Goal: Find specific page/section: Locate a particular part of the current website

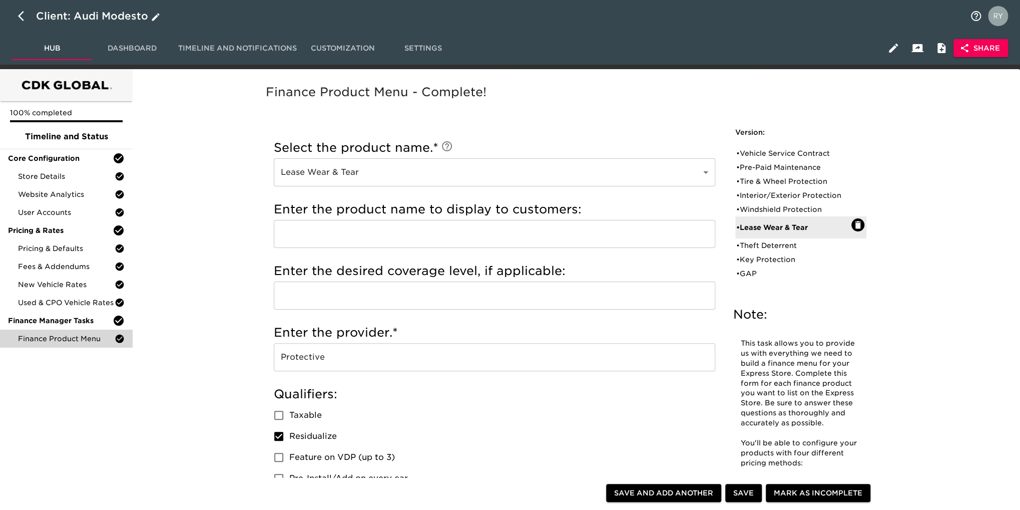
click at [22, 15] on icon "button" at bounding box center [24, 16] width 12 height 12
select select "10"
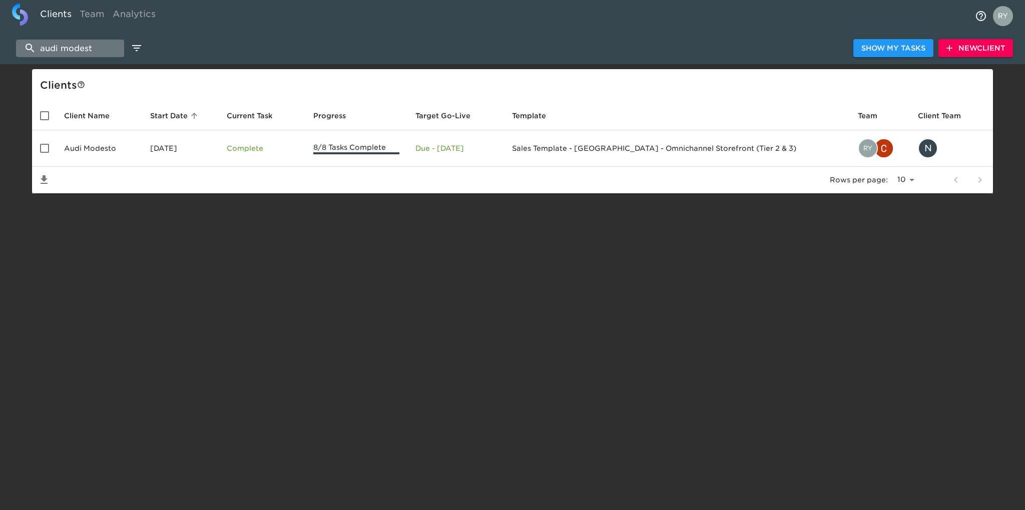
drag, startPoint x: 102, startPoint y: 43, endPoint x: 40, endPoint y: 54, distance: 63.0
click at [40, 54] on input "audi modest" at bounding box center [70, 49] width 108 height 18
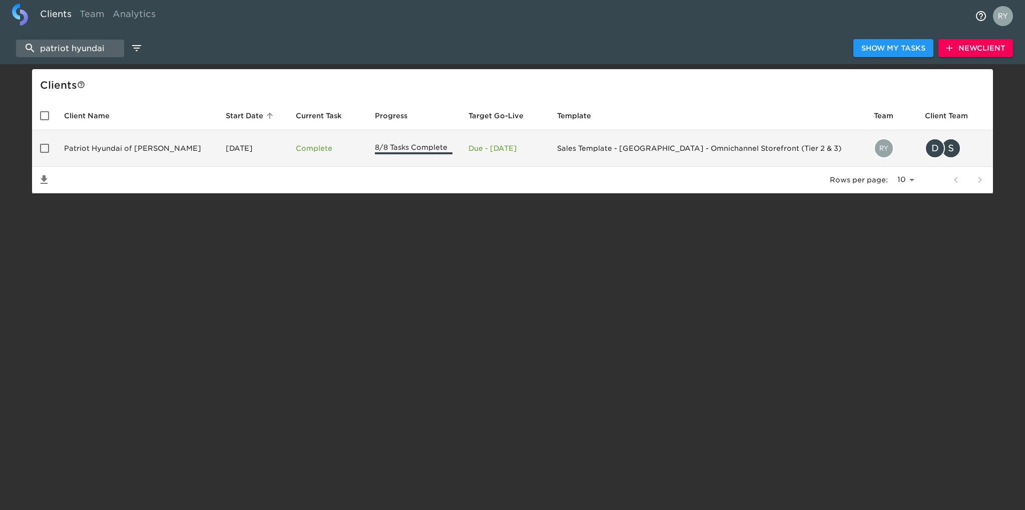
type input "patriot hyundai"
click at [134, 151] on td "Patriot Hyundai of [PERSON_NAME]" at bounding box center [137, 148] width 162 height 37
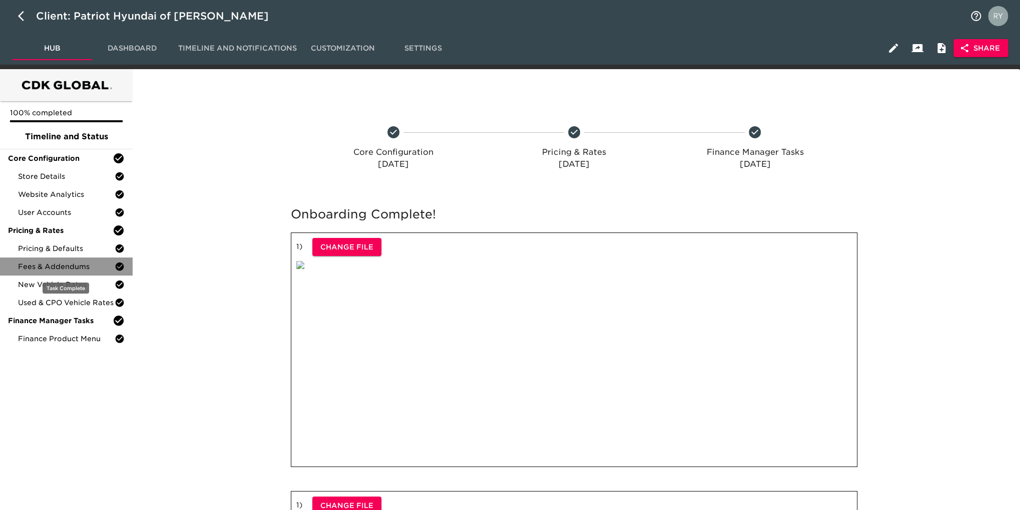
click at [54, 270] on span "Fees & Addendums" at bounding box center [66, 266] width 97 height 10
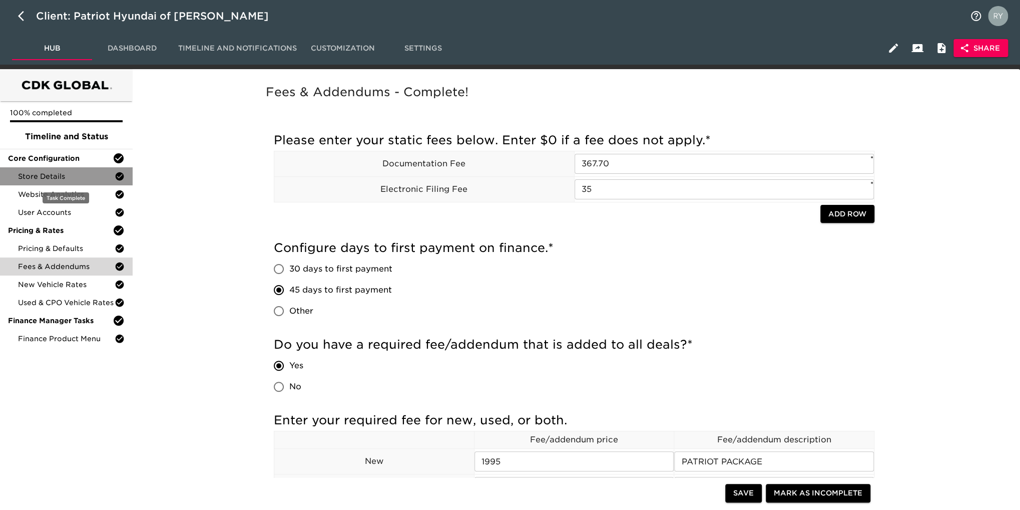
click at [50, 176] on span "Store Details" at bounding box center [66, 176] width 97 height 10
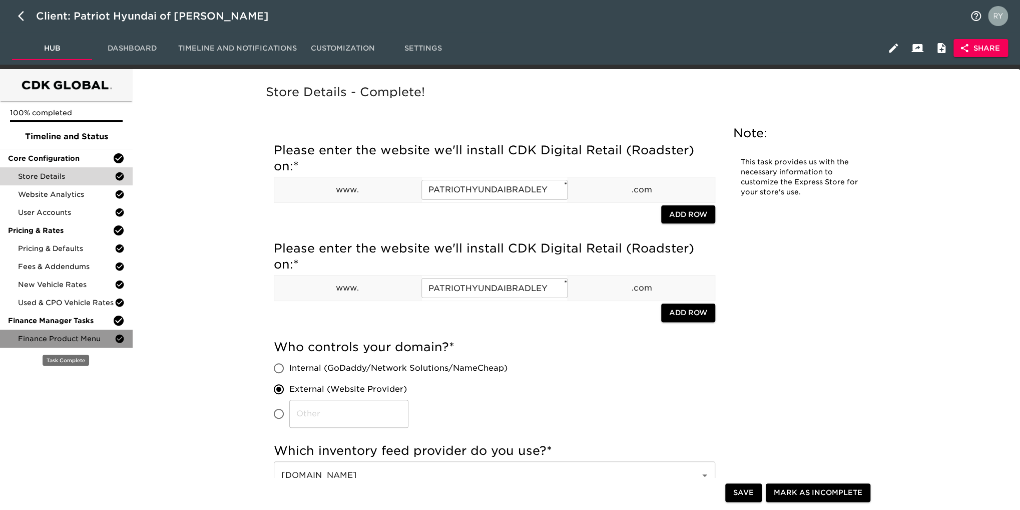
click at [41, 341] on span "Finance Product Menu" at bounding box center [66, 338] width 97 height 10
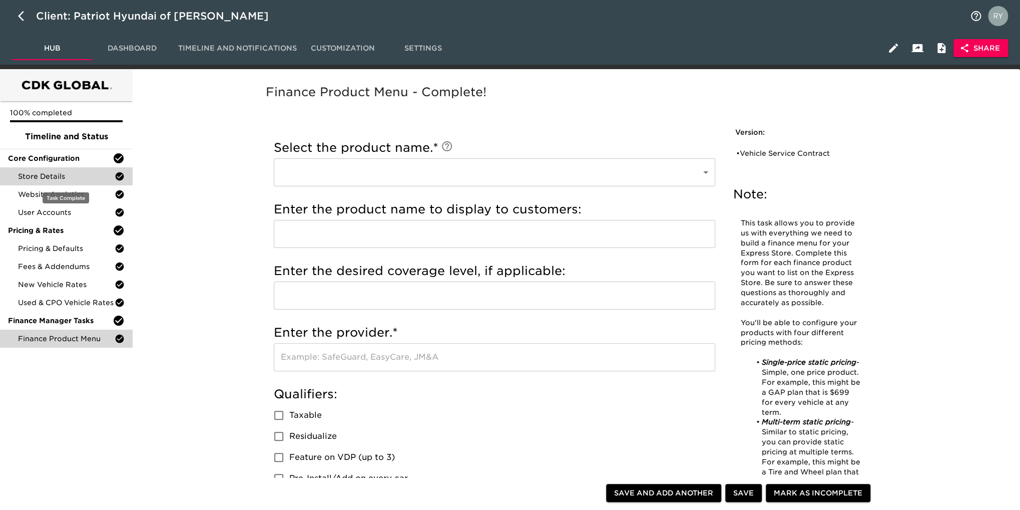
click at [64, 181] on span "Store Details" at bounding box center [66, 176] width 97 height 10
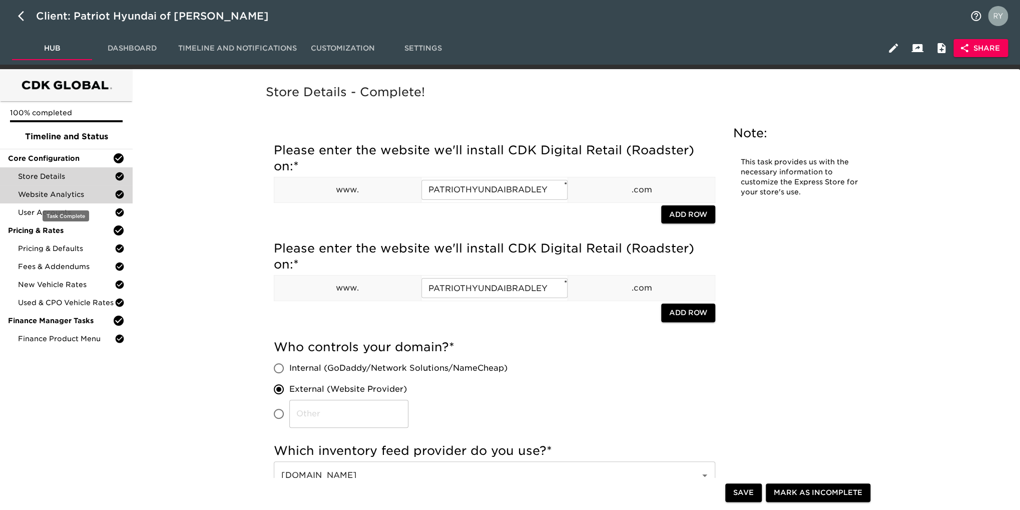
click at [69, 195] on span "Website Analytics" at bounding box center [66, 194] width 97 height 10
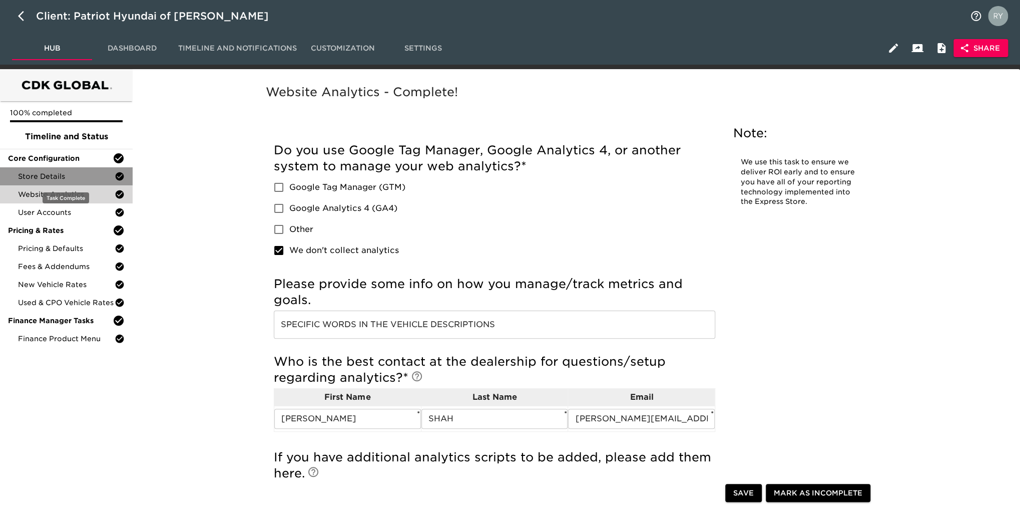
click at [33, 174] on span "Store Details" at bounding box center [66, 176] width 97 height 10
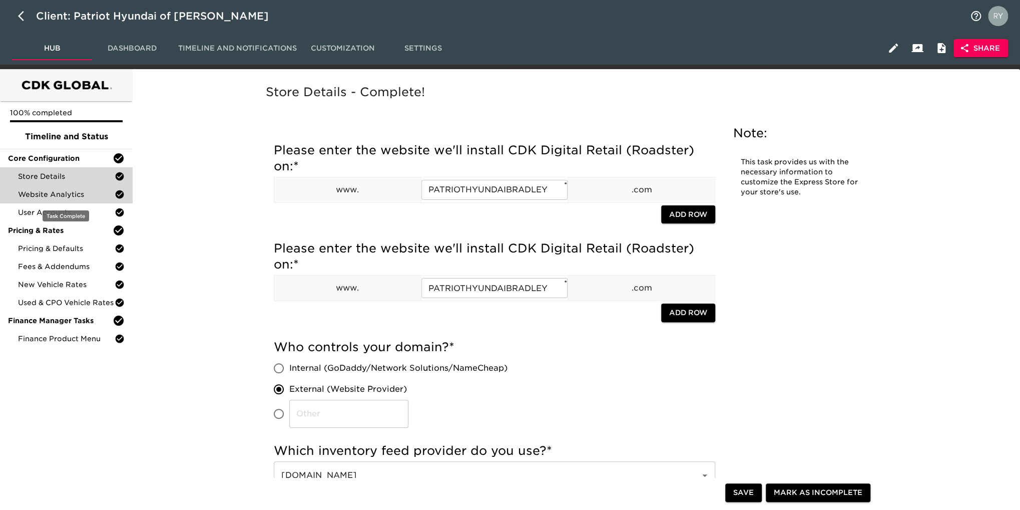
click at [67, 192] on span "Website Analytics" at bounding box center [66, 194] width 97 height 10
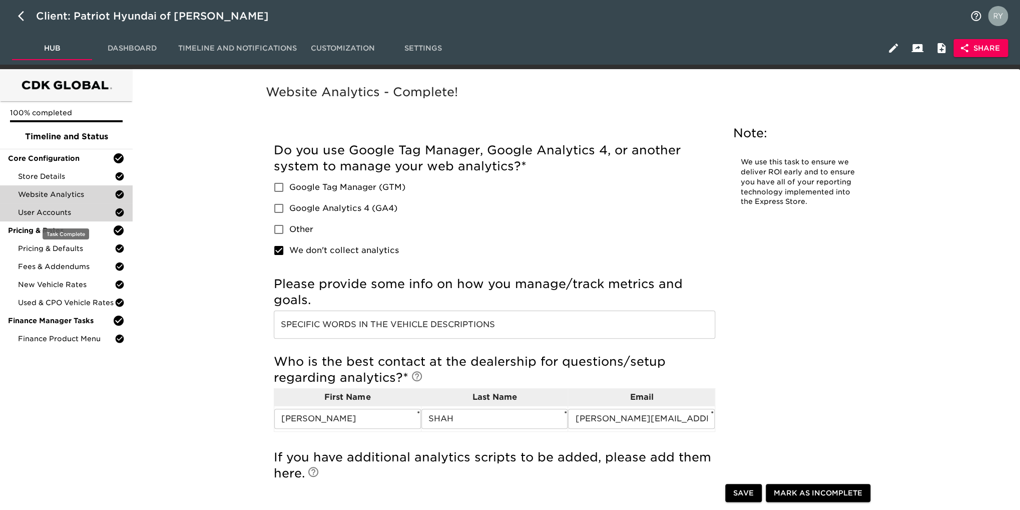
click at [52, 217] on span "User Accounts" at bounding box center [66, 212] width 97 height 10
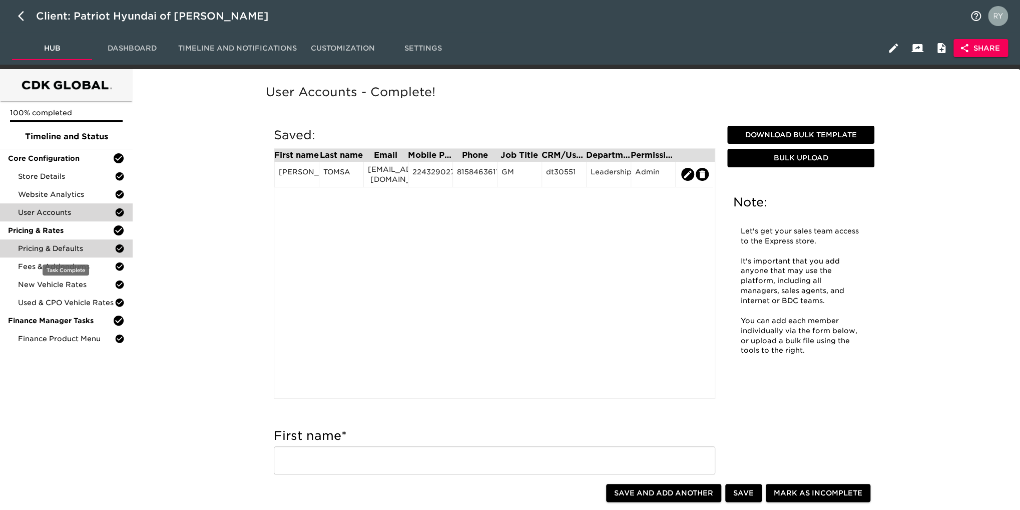
click at [34, 254] on div "Pricing & Defaults" at bounding box center [66, 248] width 133 height 18
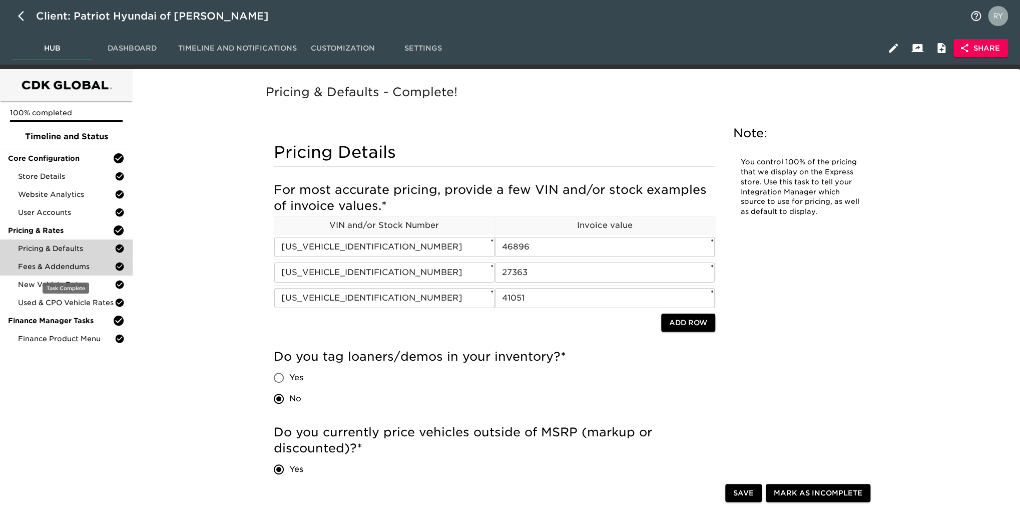
click at [58, 265] on span "Fees & Addendums" at bounding box center [66, 266] width 97 height 10
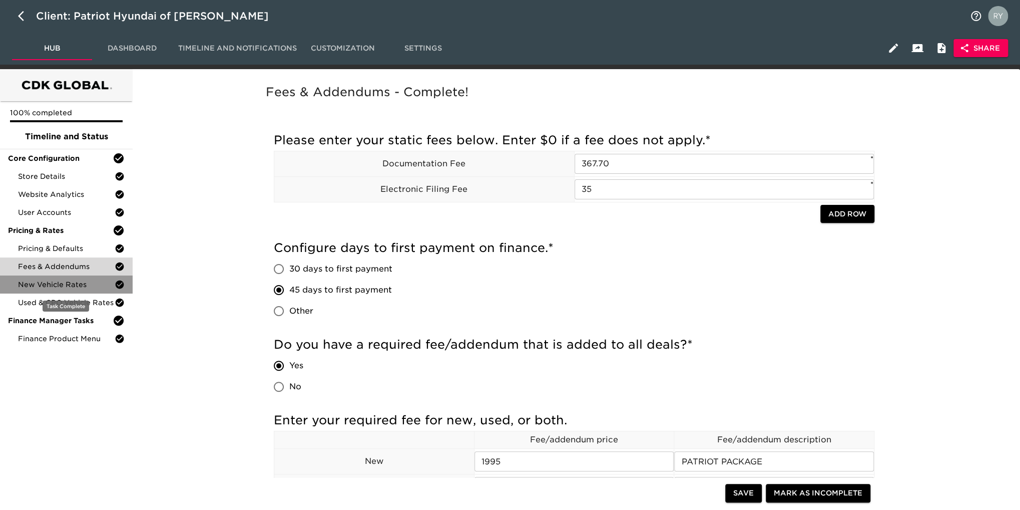
click at [77, 287] on span "New Vehicle Rates" at bounding box center [66, 284] width 97 height 10
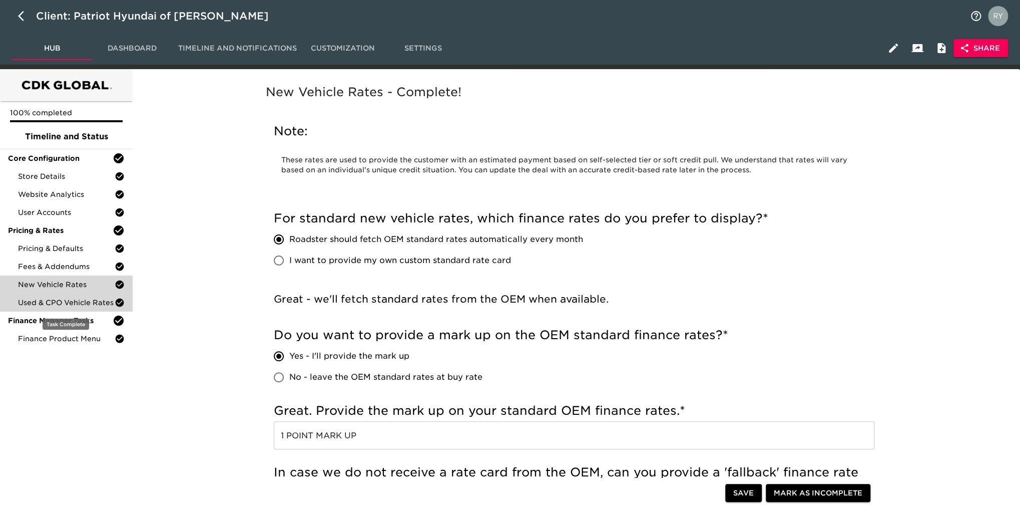
drag, startPoint x: 53, startPoint y: 302, endPoint x: 67, endPoint y: 296, distance: 15.0
click at [54, 302] on span "Used & CPO Vehicle Rates" at bounding box center [66, 302] width 97 height 10
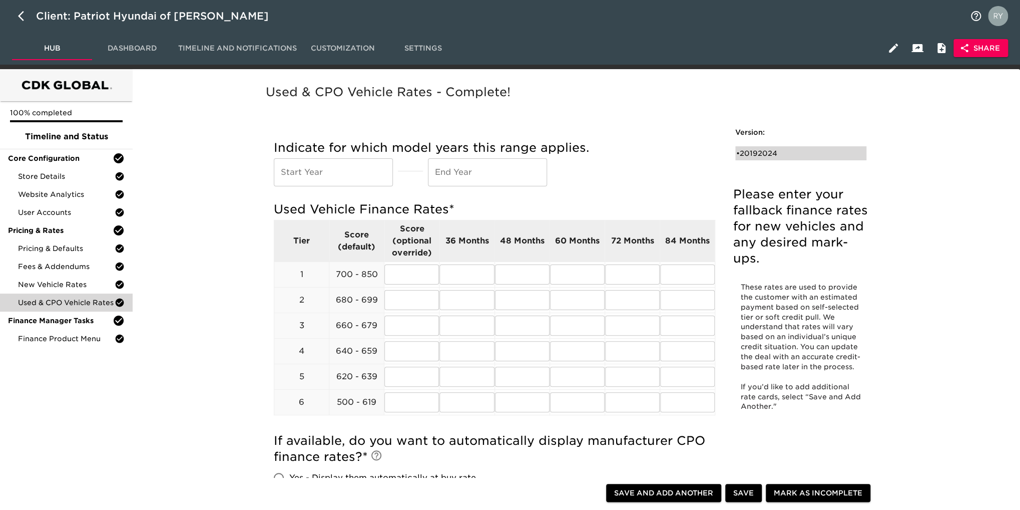
click at [751, 157] on div "• 20192024" at bounding box center [793, 153] width 115 height 10
type input "2019"
type input "2024"
radio input "true"
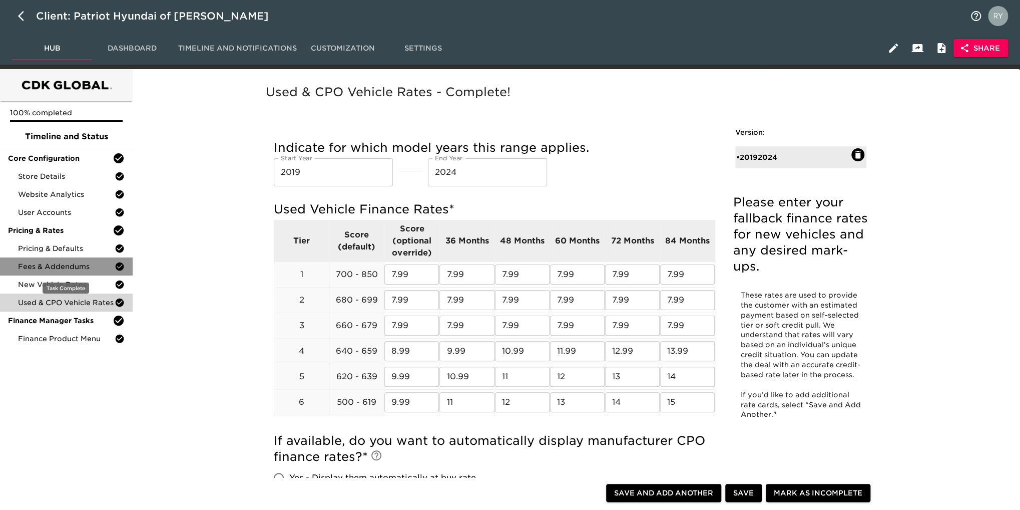
click at [65, 264] on span "Fees & Addendums" at bounding box center [66, 266] width 97 height 10
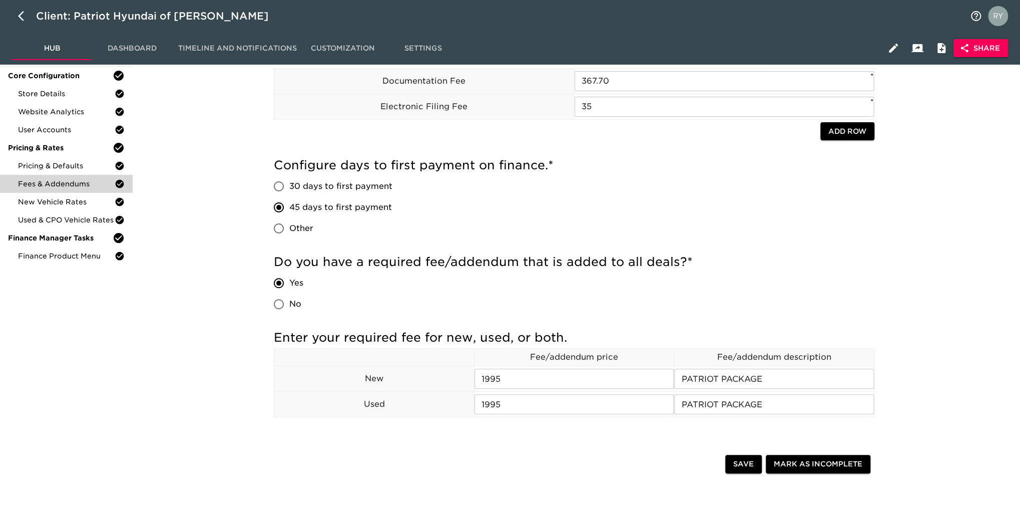
scroll to position [150, 0]
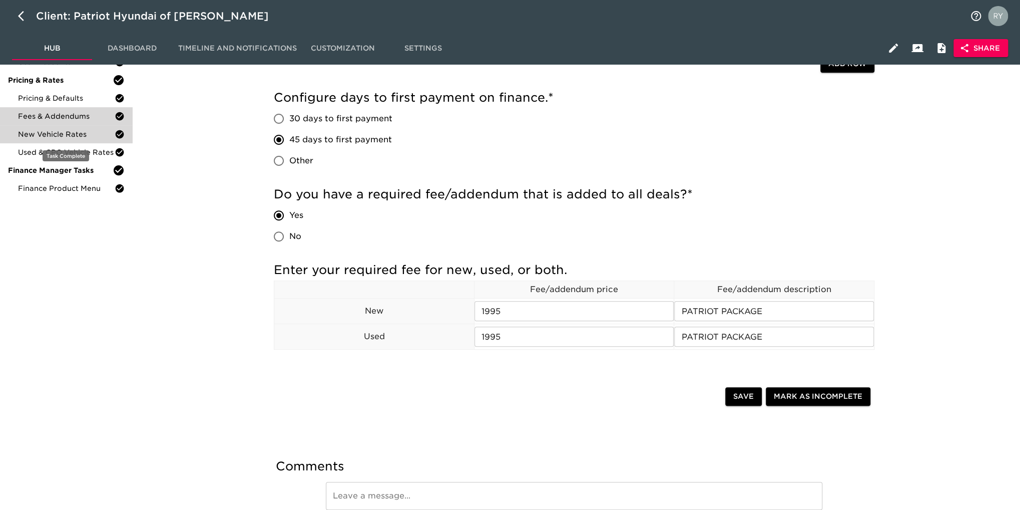
click at [76, 136] on span "New Vehicle Rates" at bounding box center [66, 134] width 97 height 10
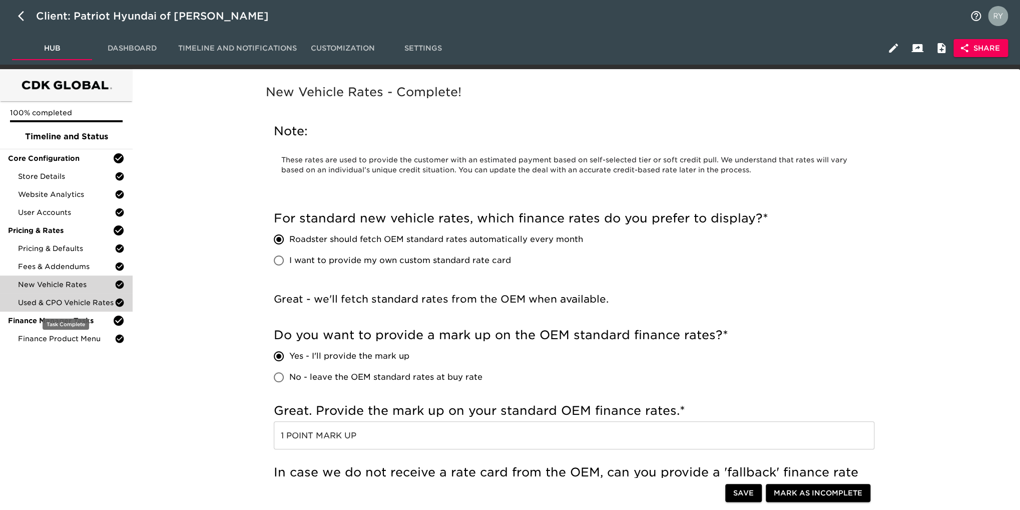
click at [79, 305] on span "Used & CPO Vehicle Rates" at bounding box center [66, 302] width 97 height 10
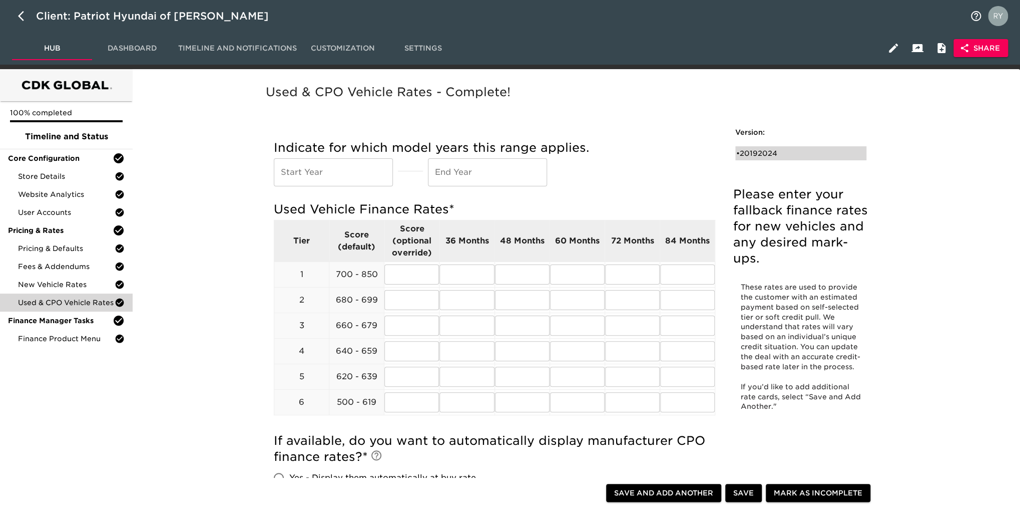
click at [760, 153] on div "• 20192024" at bounding box center [793, 153] width 115 height 10
type input "2019"
type input "2024"
radio input "true"
